Goal: Entertainment & Leisure: Consume media (video, audio)

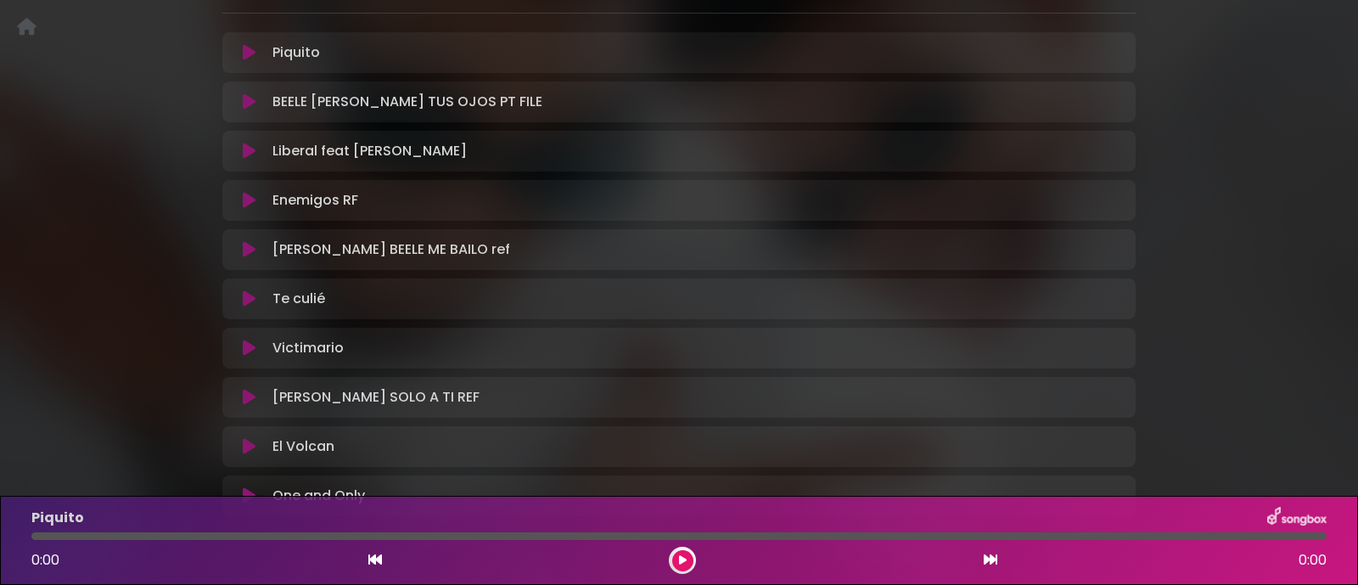
scroll to position [1019, 0]
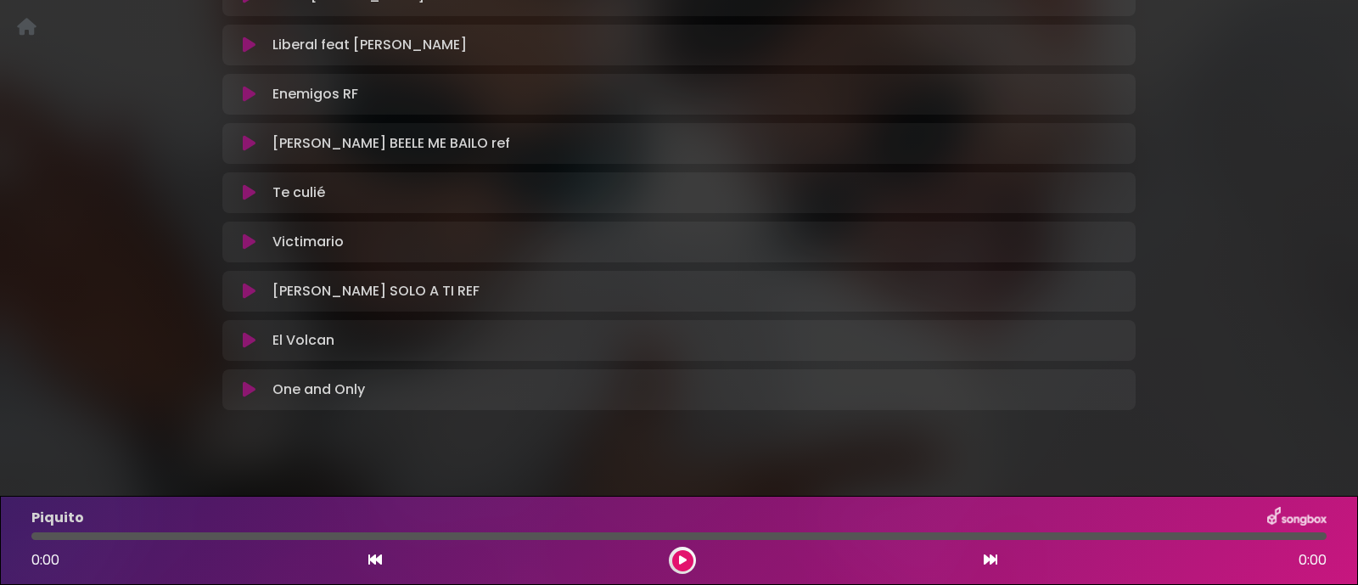
click at [250, 233] on icon at bounding box center [249, 241] width 13 height 17
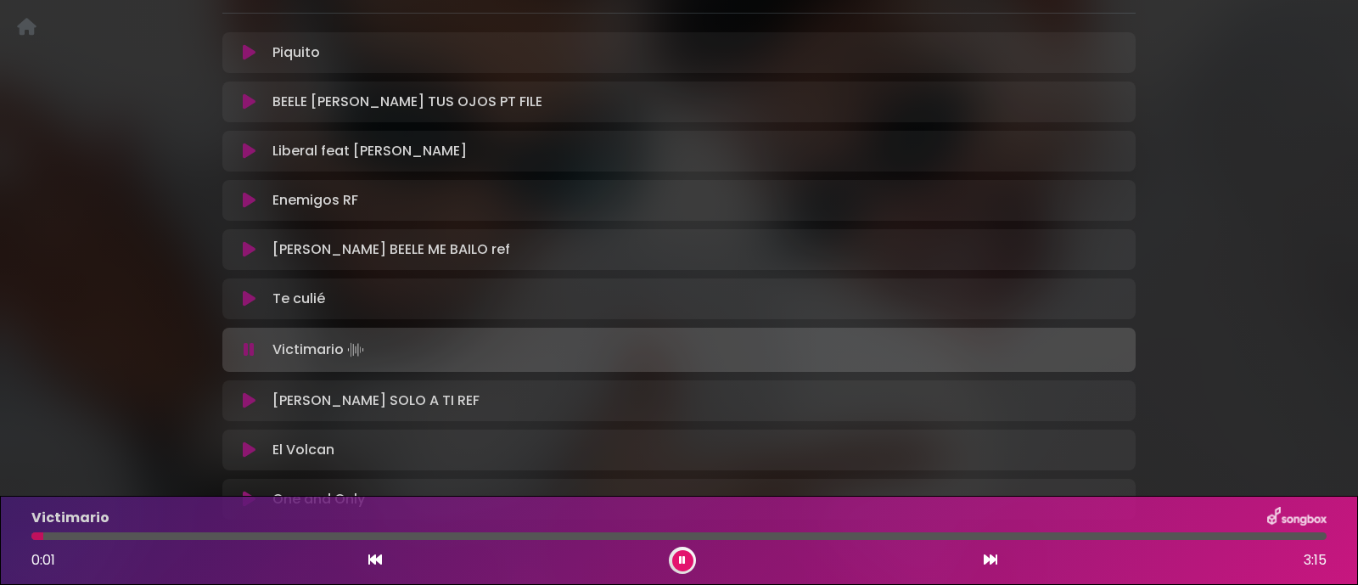
scroll to position [806, 0]
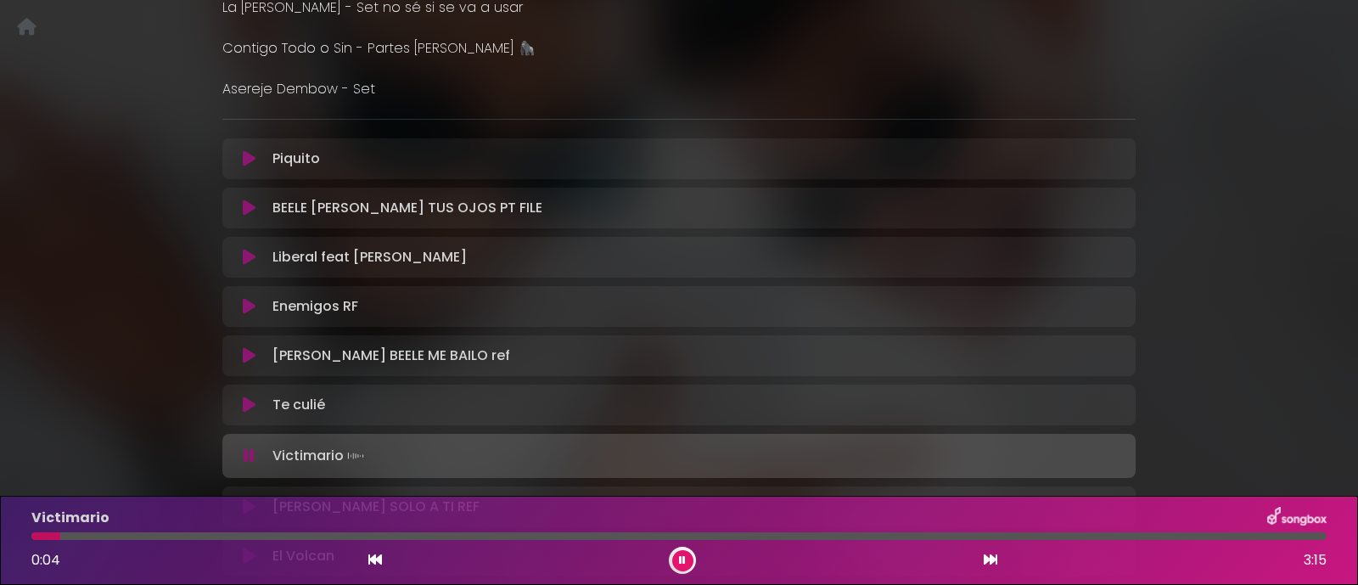
click at [248, 298] on icon at bounding box center [249, 306] width 13 height 17
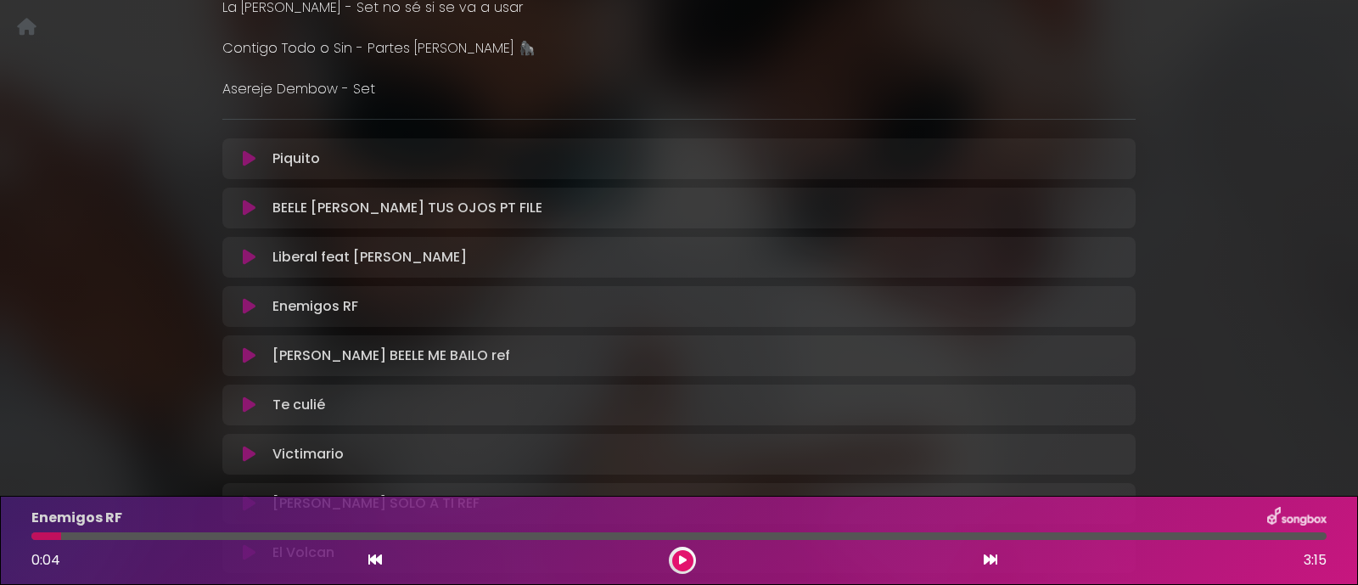
click at [248, 298] on icon at bounding box center [249, 306] width 13 height 17
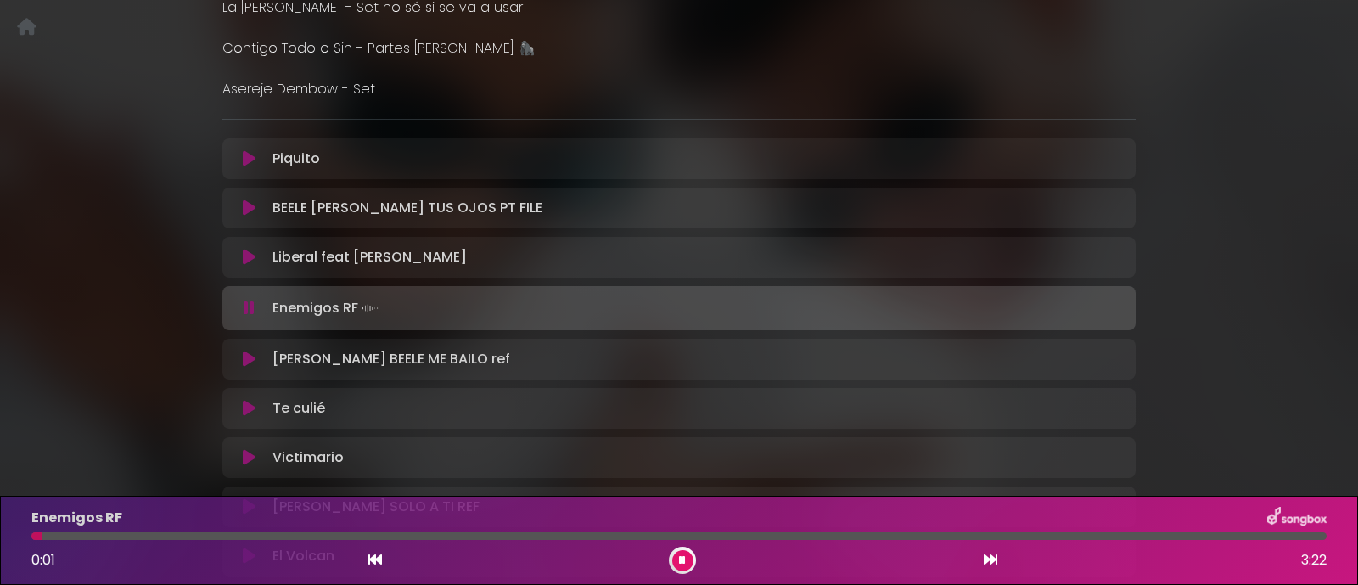
click at [250, 300] on icon at bounding box center [249, 308] width 11 height 17
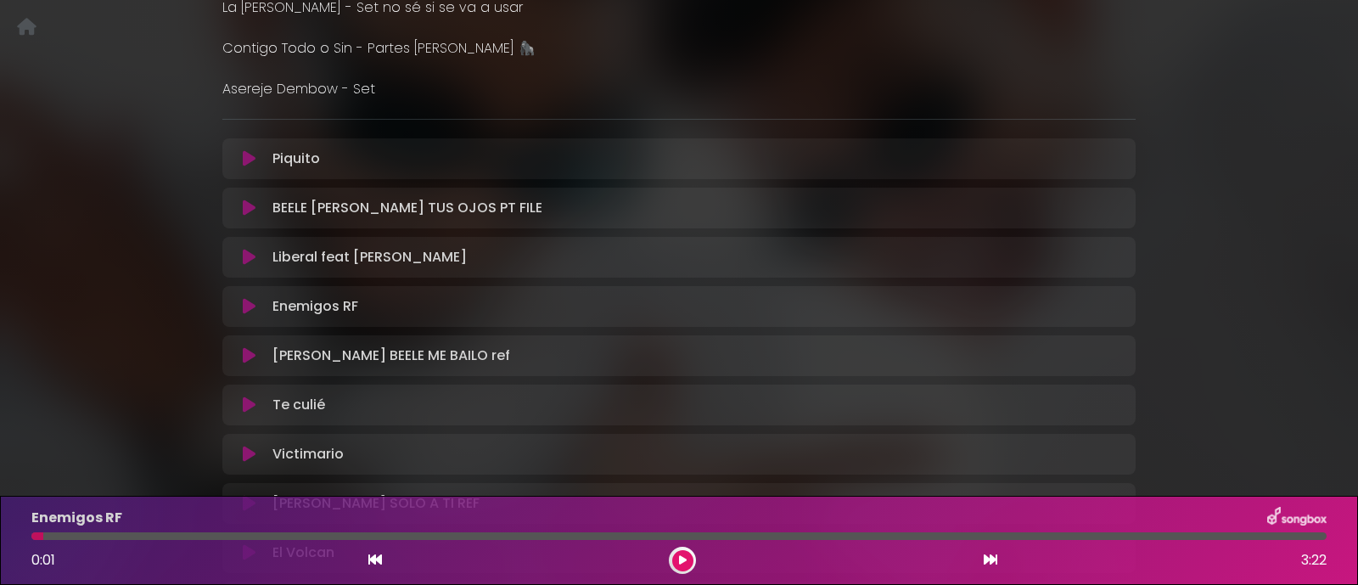
scroll to position [913, 0]
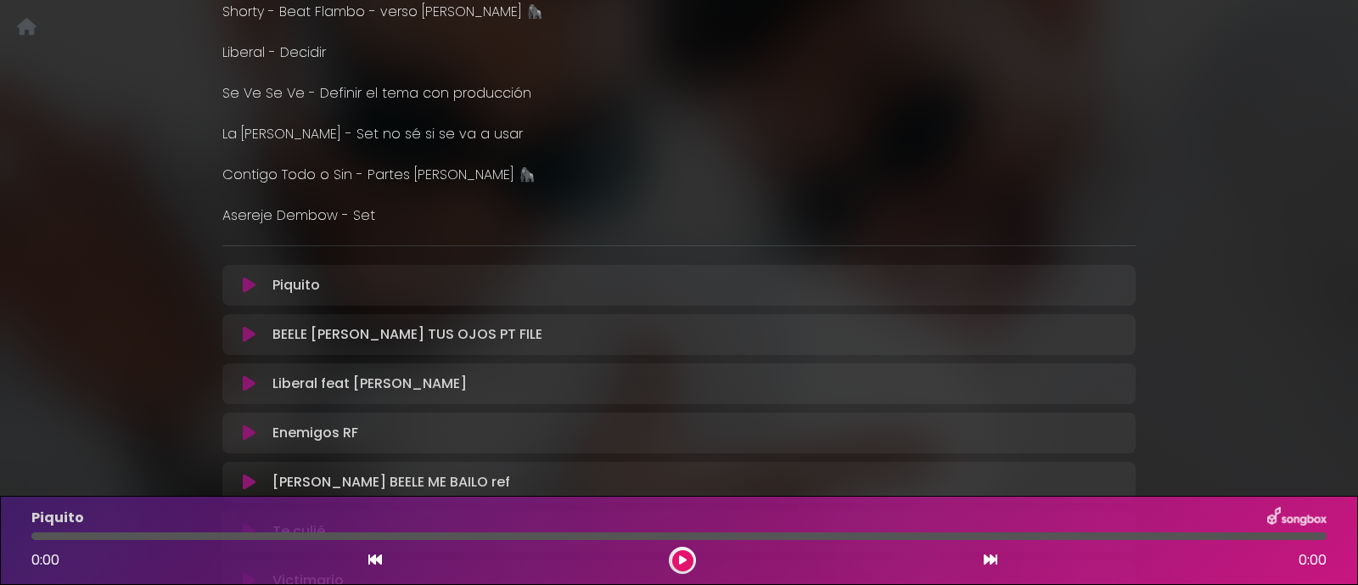
scroll to position [531, 0]
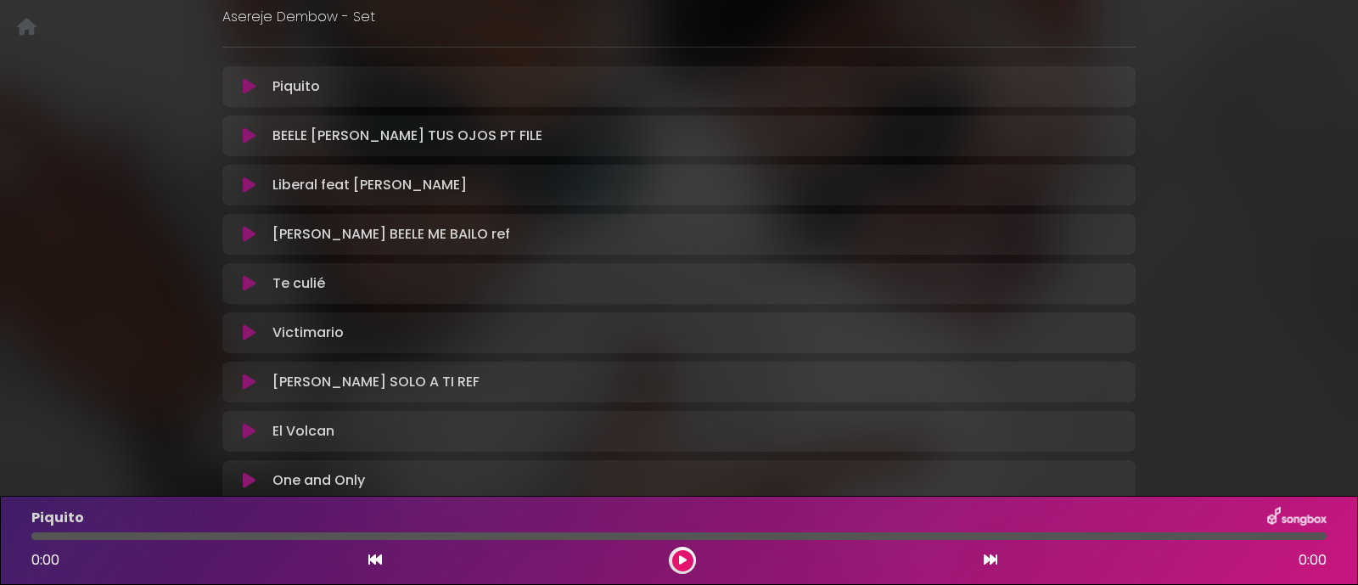
scroll to position [848, 0]
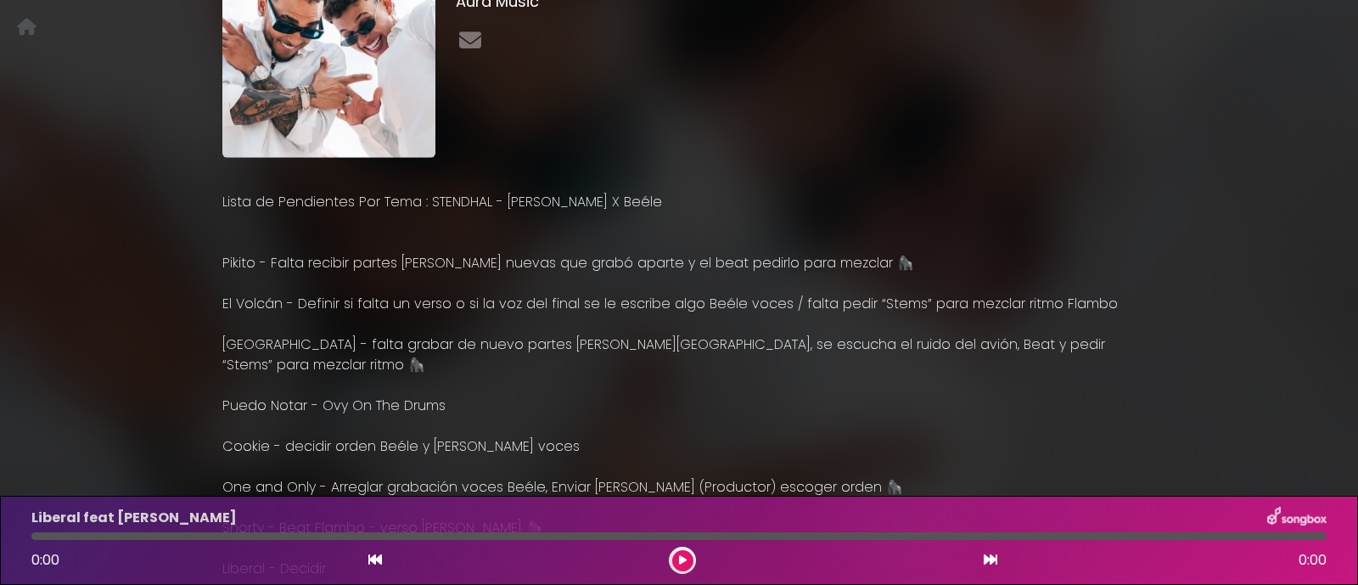
scroll to position [211, 0]
